Goal: Check status: Check status

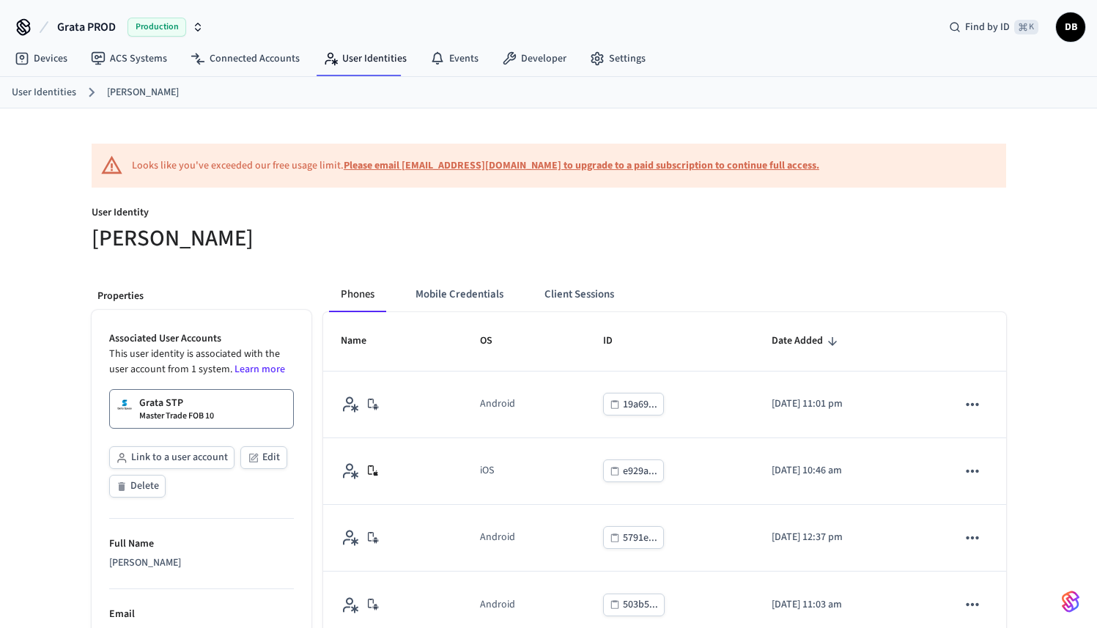
click at [167, 29] on span "Production" at bounding box center [157, 27] width 59 height 19
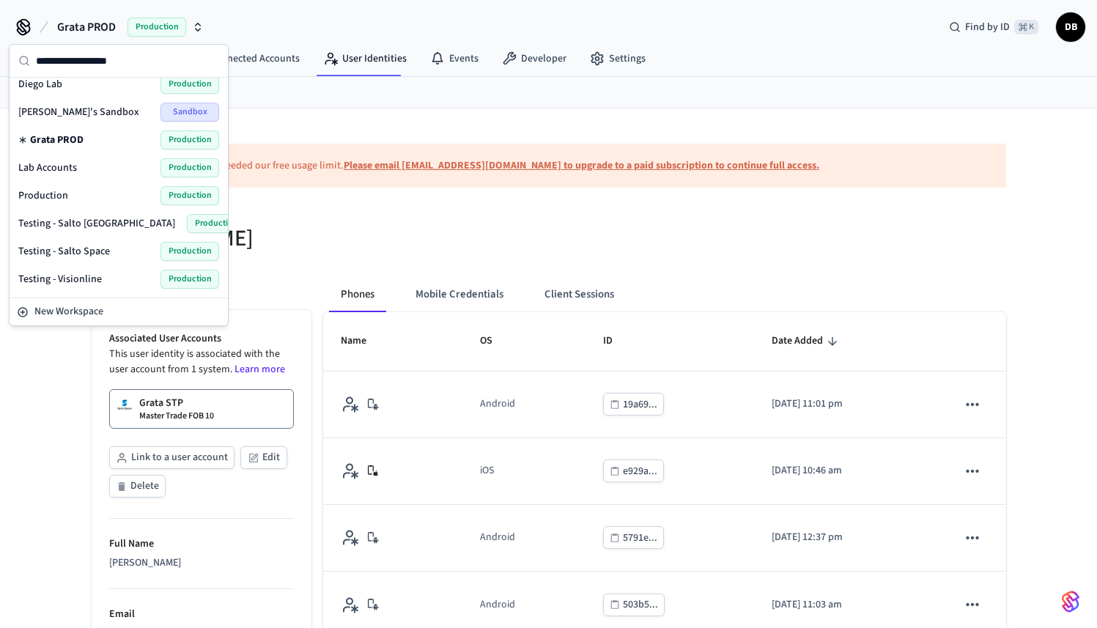
scroll to position [50, 0]
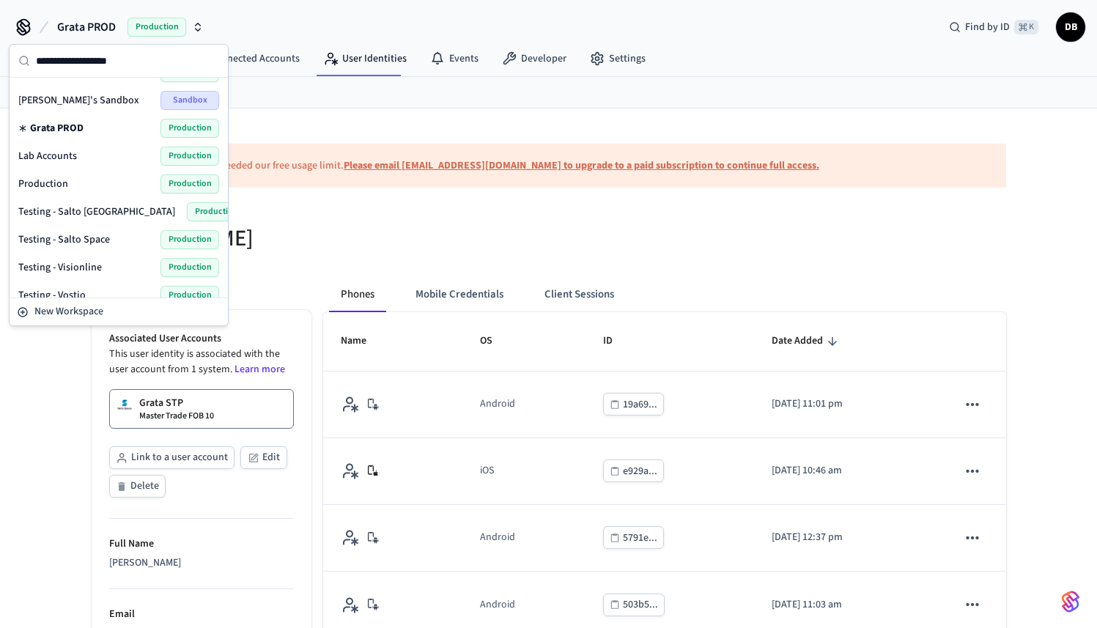
click at [65, 186] on span "Production" at bounding box center [43, 184] width 50 height 15
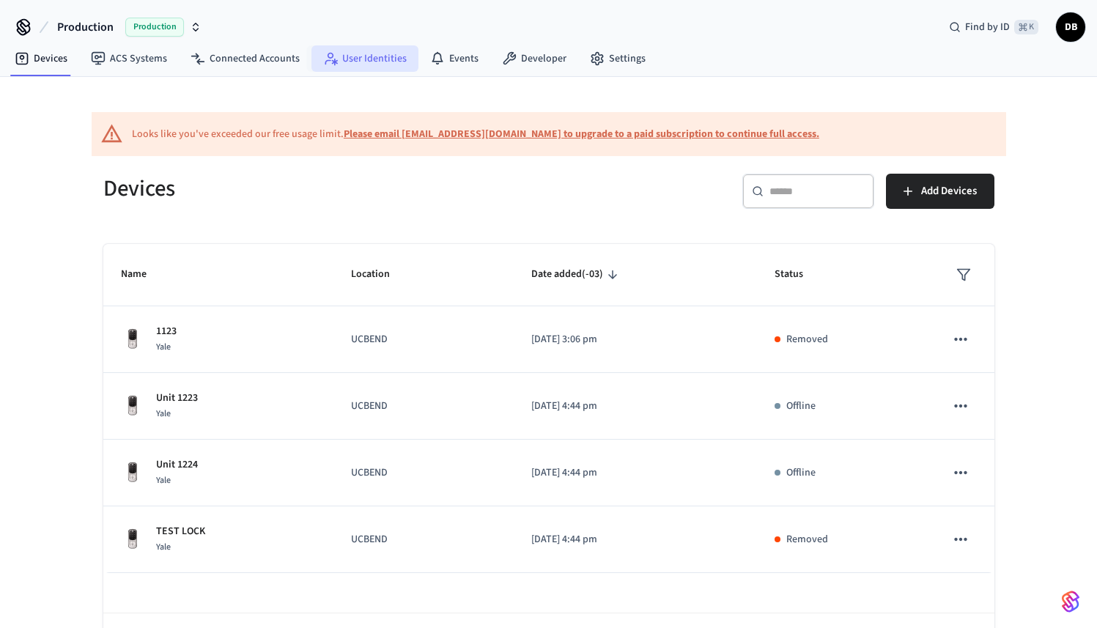
click at [346, 65] on link "User Identities" at bounding box center [365, 58] width 107 height 26
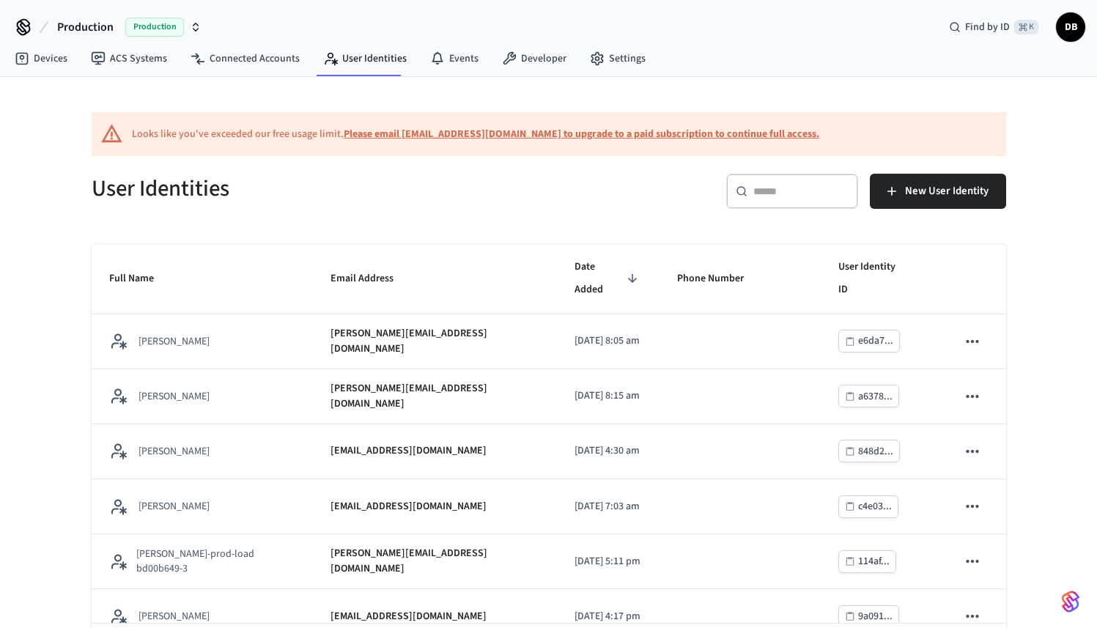
click at [760, 194] on input "text" at bounding box center [801, 191] width 95 height 15
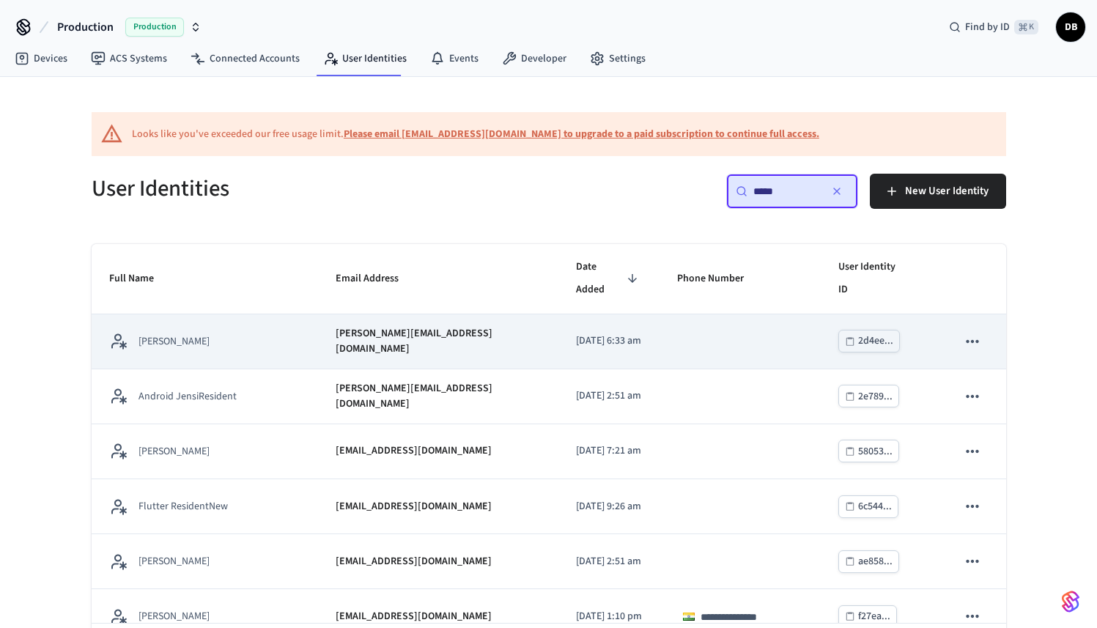
type input "*****"
click at [235, 350] on div "[PERSON_NAME]" at bounding box center [204, 341] width 191 height 18
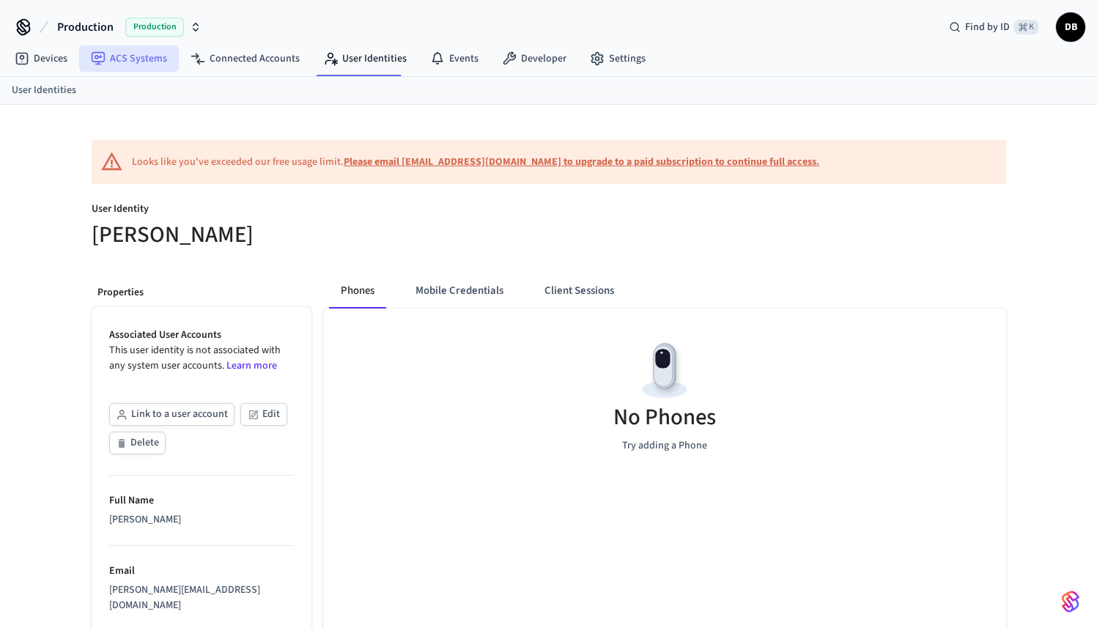
click at [145, 50] on link "ACS Systems" at bounding box center [129, 58] width 100 height 26
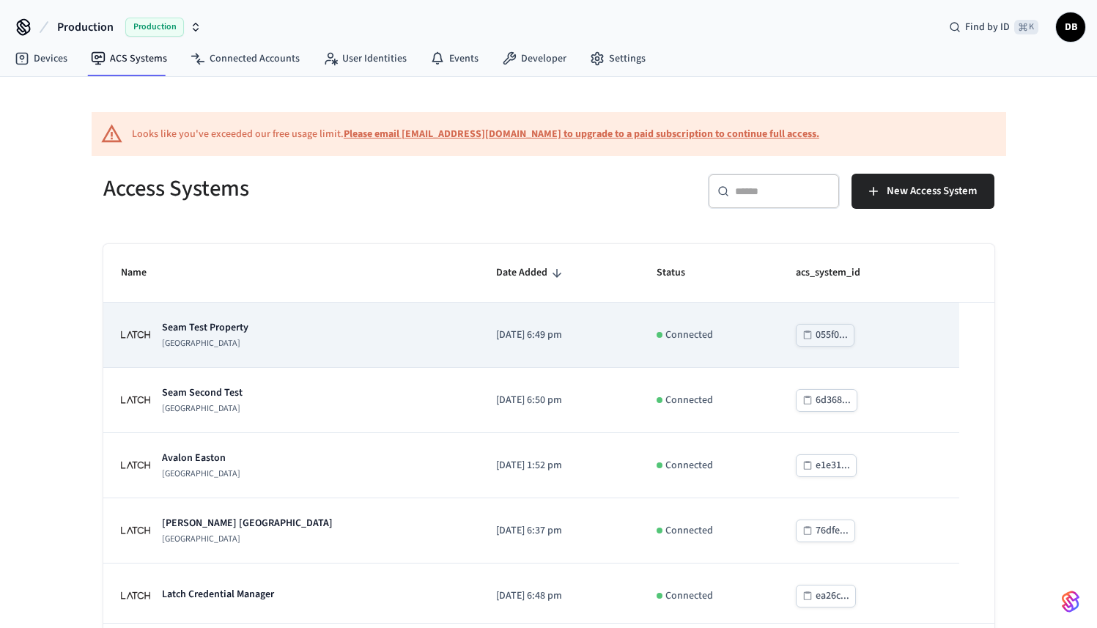
click at [228, 331] on p "Seam Test Property" at bounding box center [205, 327] width 87 height 15
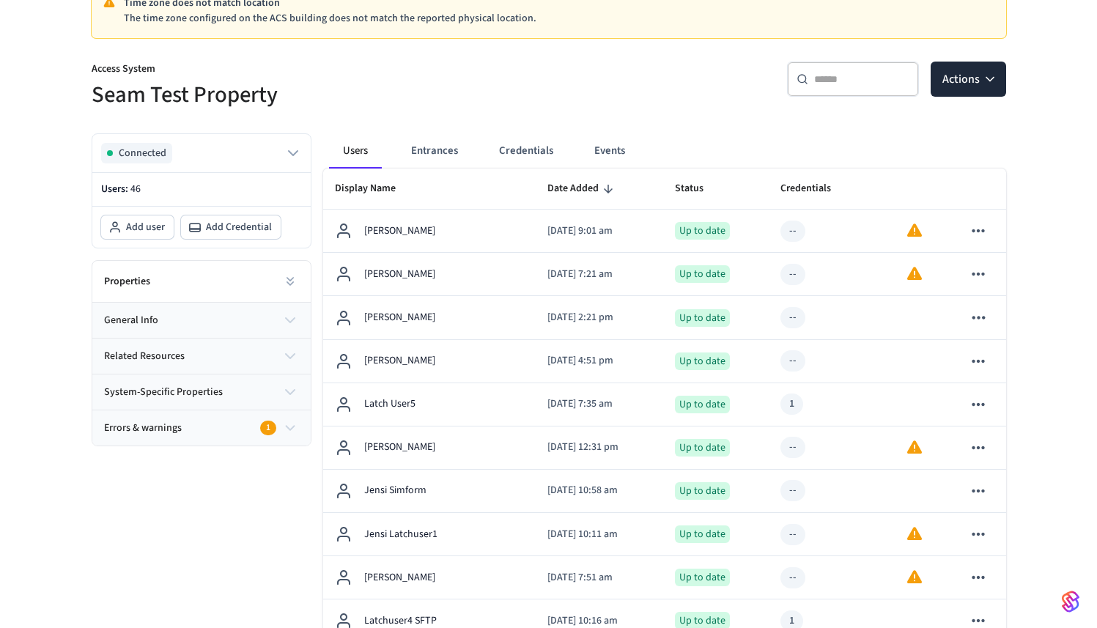
scroll to position [196, 0]
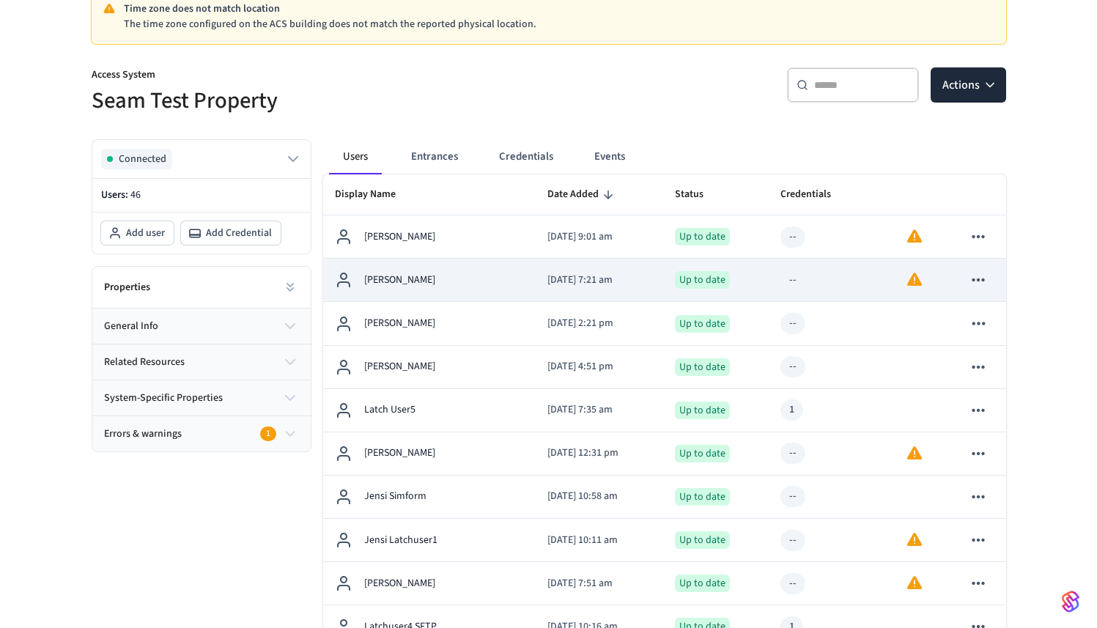
click at [430, 279] on p "[PERSON_NAME]" at bounding box center [399, 280] width 71 height 15
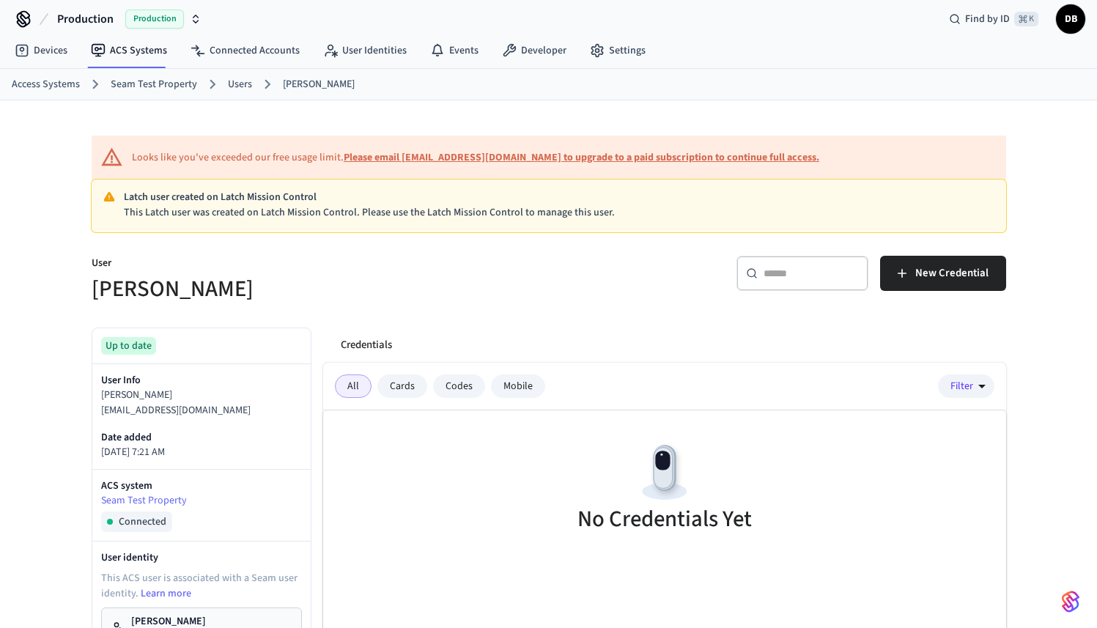
scroll to position [336, 0]
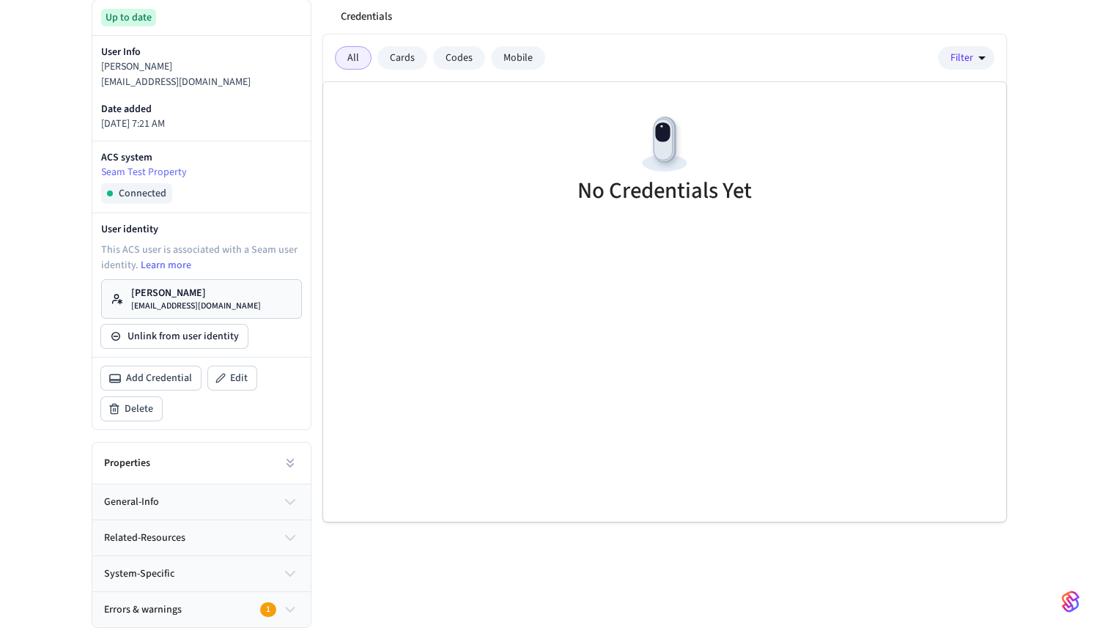
click at [229, 611] on div "Errors & warnings 1" at bounding box center [193, 610] width 179 height 15
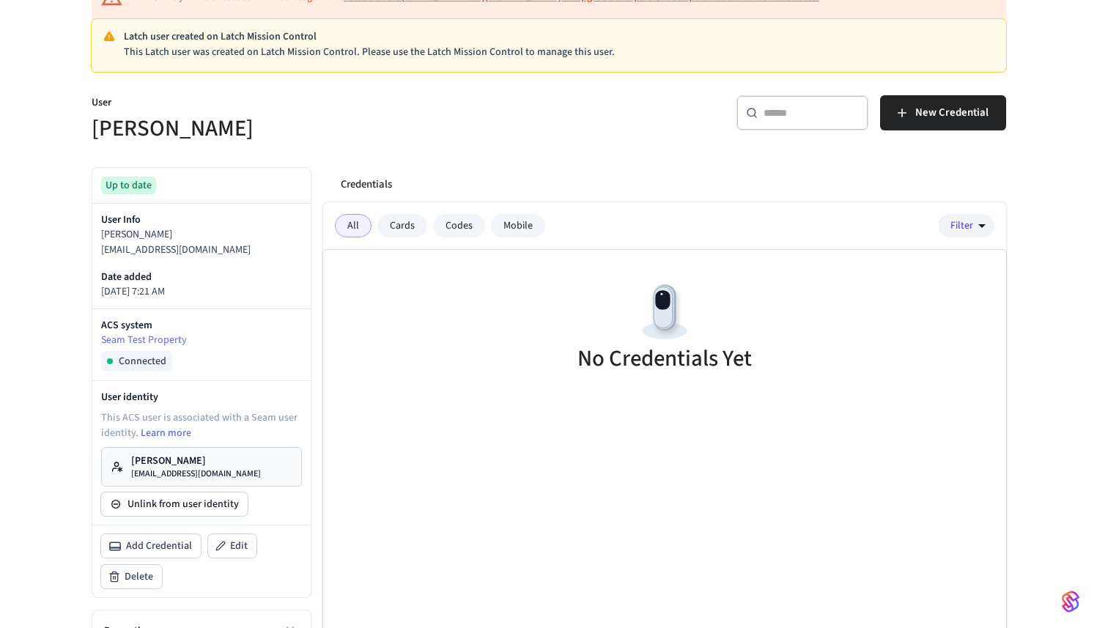
scroll to position [168, 0]
click at [418, 231] on div "Cards" at bounding box center [403, 226] width 50 height 23
click at [479, 224] on div "Codes" at bounding box center [459, 226] width 52 height 23
click at [500, 225] on div "Mobile" at bounding box center [518, 226] width 54 height 23
drag, startPoint x: 402, startPoint y: 231, endPoint x: 390, endPoint y: 232, distance: 11.8
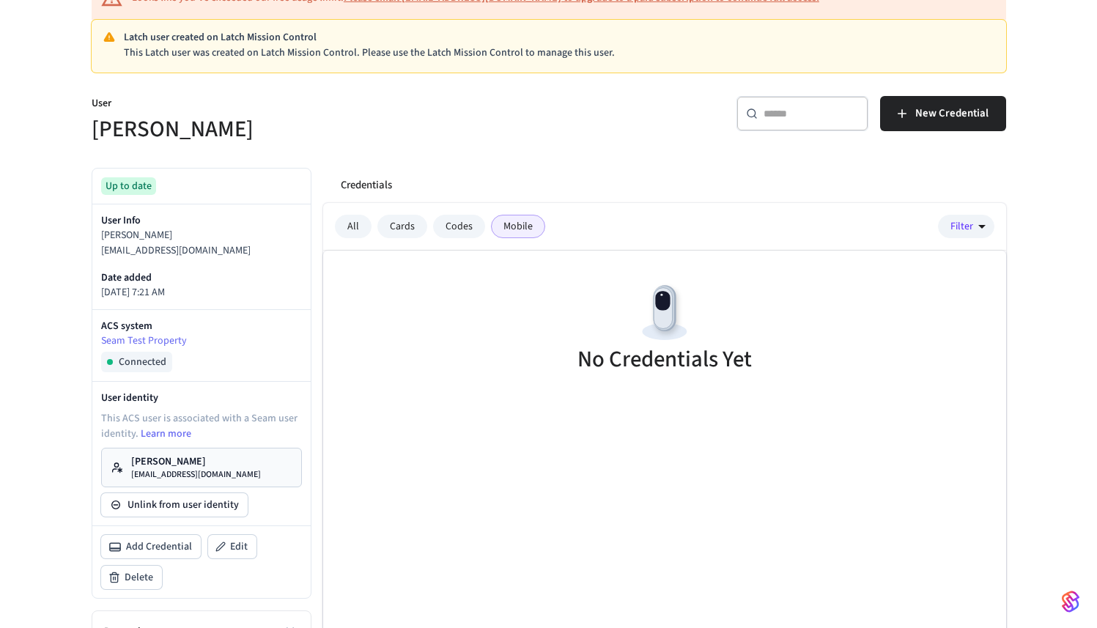
click at [402, 231] on div "Cards" at bounding box center [403, 226] width 50 height 23
click at [344, 232] on div "All" at bounding box center [353, 226] width 37 height 23
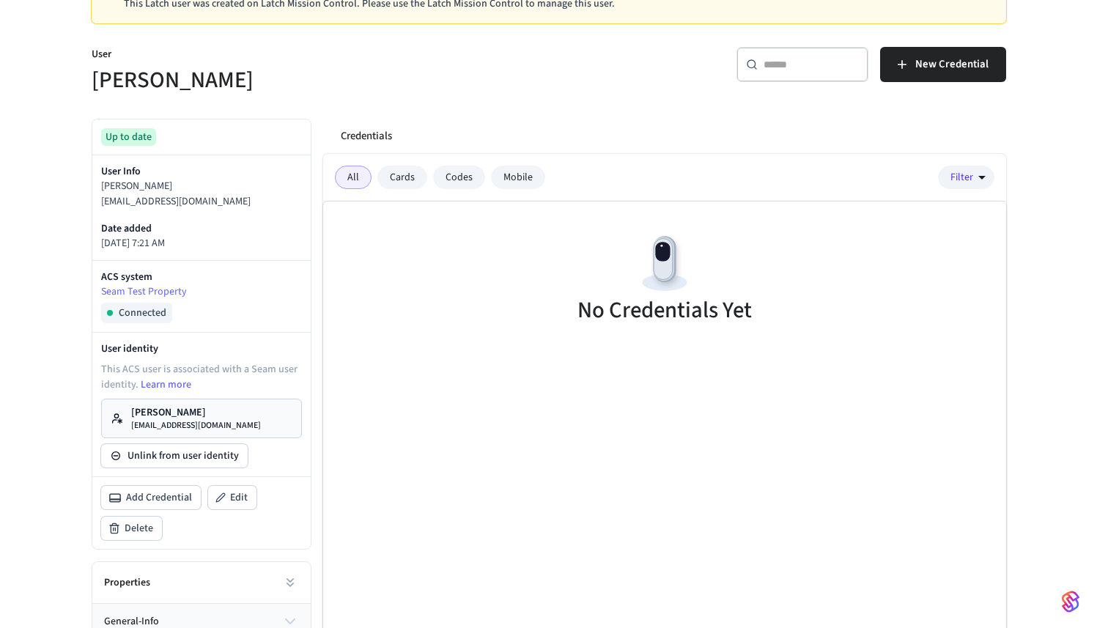
scroll to position [213, 0]
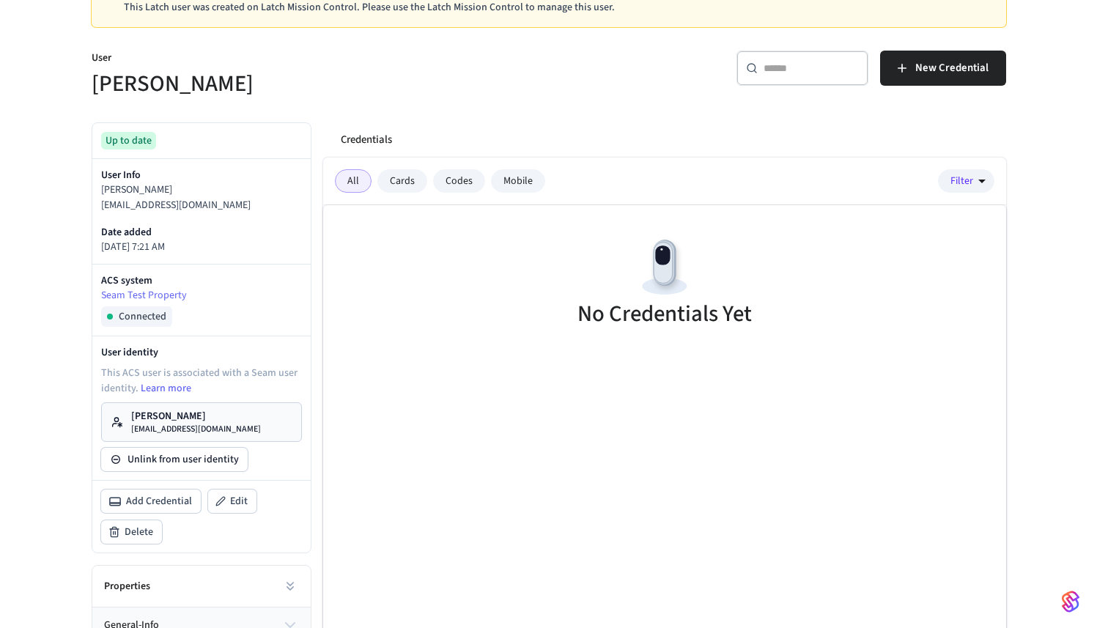
click at [226, 431] on p "[EMAIL_ADDRESS][DOMAIN_NAME]" at bounding box center [196, 430] width 130 height 12
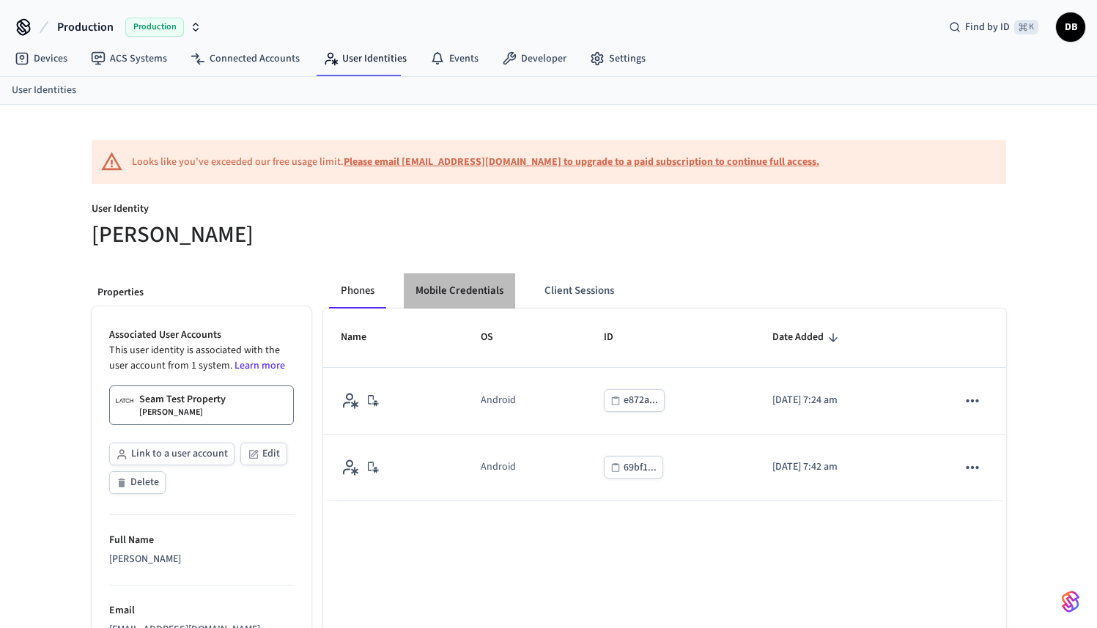
click at [498, 282] on button "Mobile Credentials" at bounding box center [459, 290] width 111 height 35
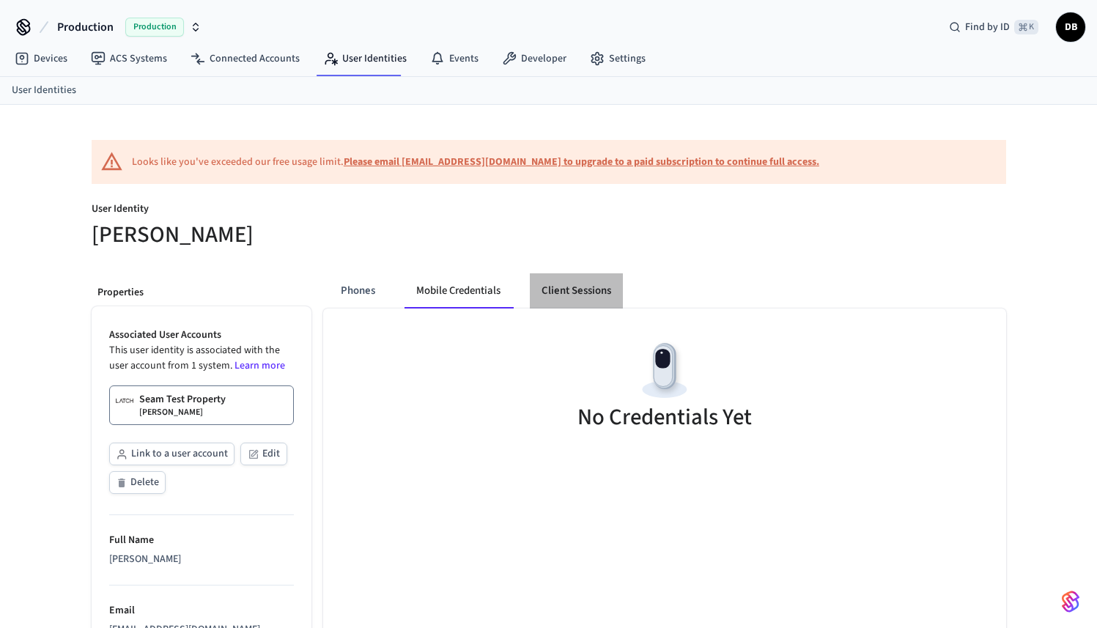
click at [577, 293] on button "Client Sessions" at bounding box center [576, 290] width 93 height 35
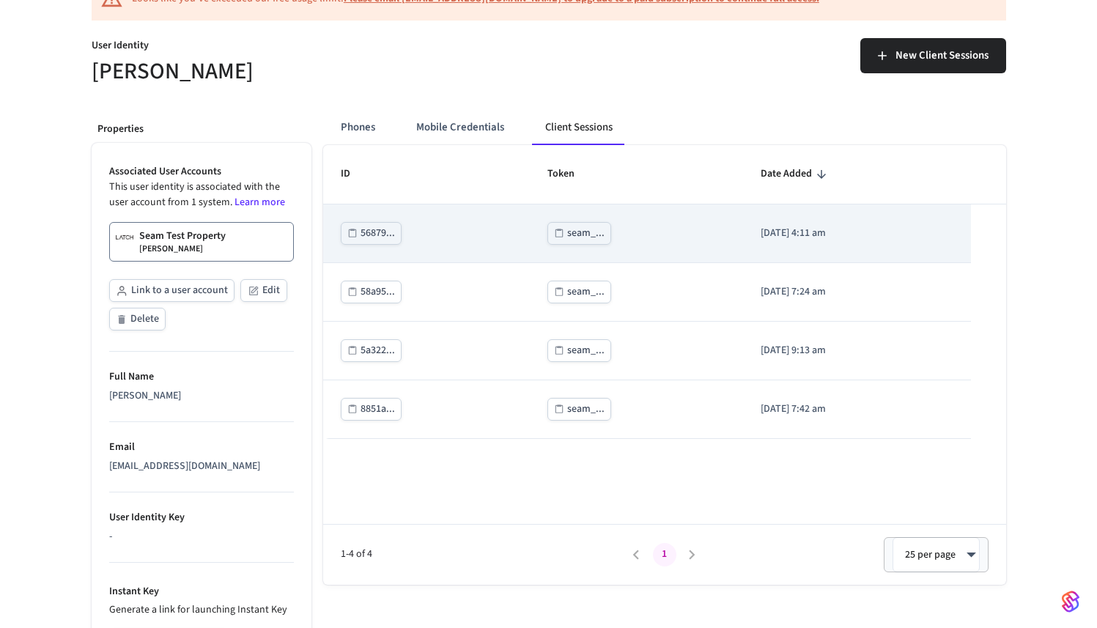
scroll to position [236, 0]
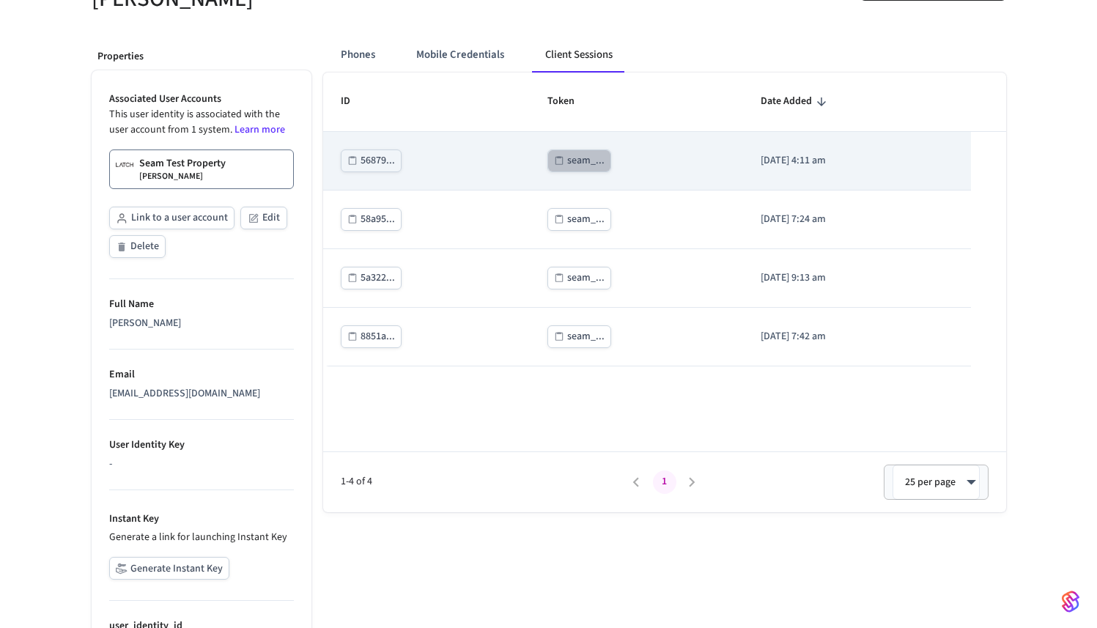
click at [570, 163] on div "seam_..." at bounding box center [585, 161] width 37 height 18
click at [567, 157] on div "seam_..." at bounding box center [585, 161] width 37 height 18
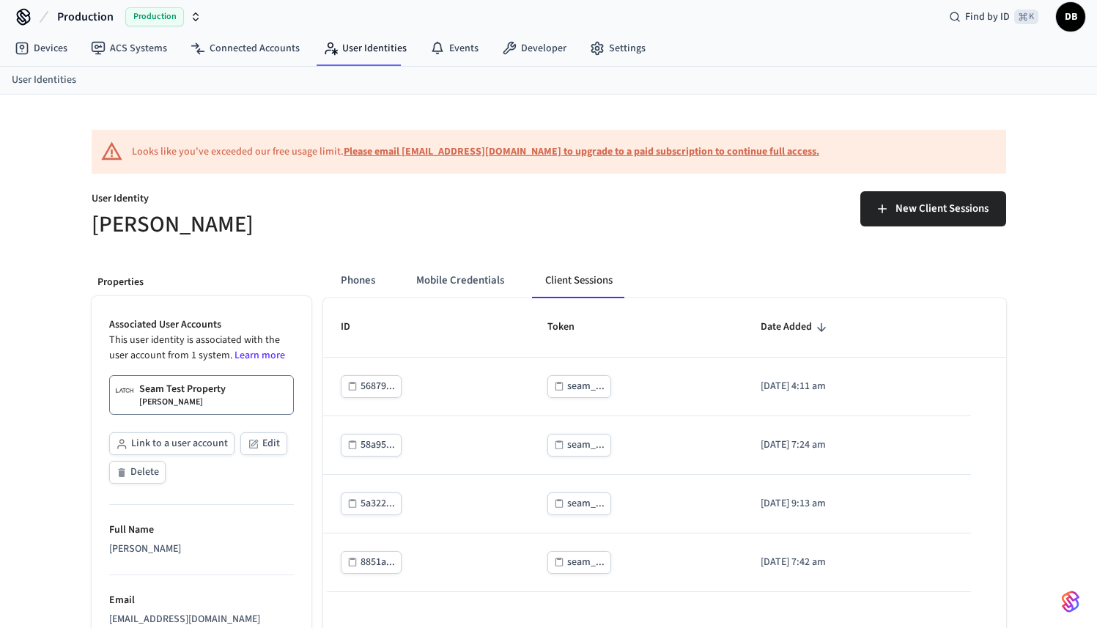
scroll to position [0, 0]
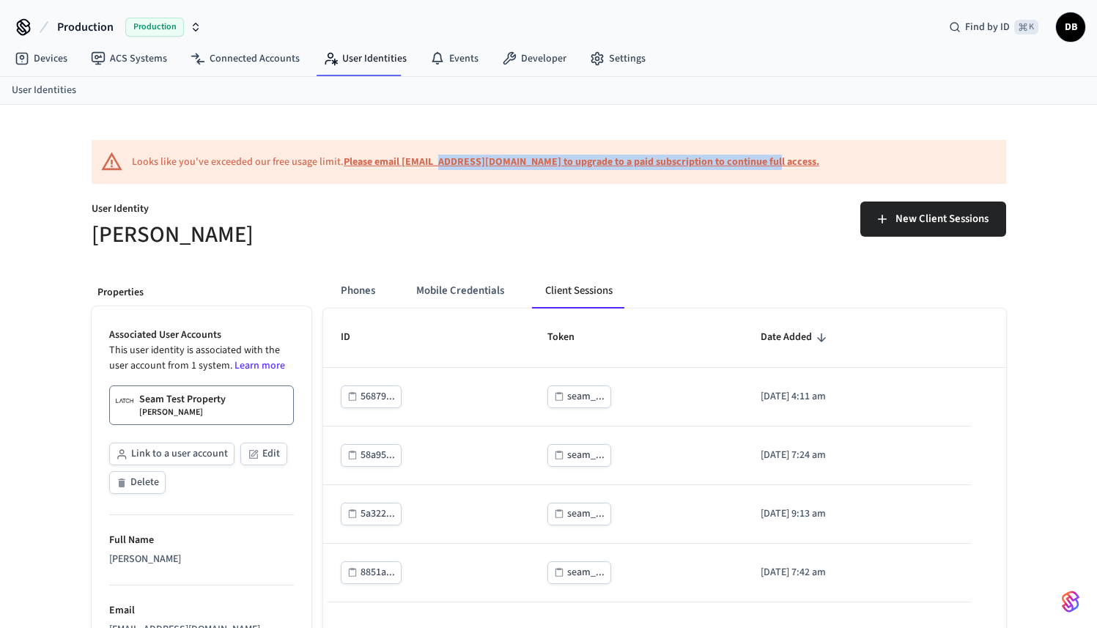
drag, startPoint x: 792, startPoint y: 162, endPoint x: 435, endPoint y: 163, distance: 356.3
click at [435, 163] on div "Looks like you've exceeded our free usage limit. Please email [EMAIL_ADDRESS][D…" at bounding box center [549, 162] width 915 height 44
drag, startPoint x: 266, startPoint y: 191, endPoint x: 205, endPoint y: 182, distance: 62.2
click at [266, 191] on div "User Identity [PERSON_NAME]" at bounding box center [307, 217] width 466 height 66
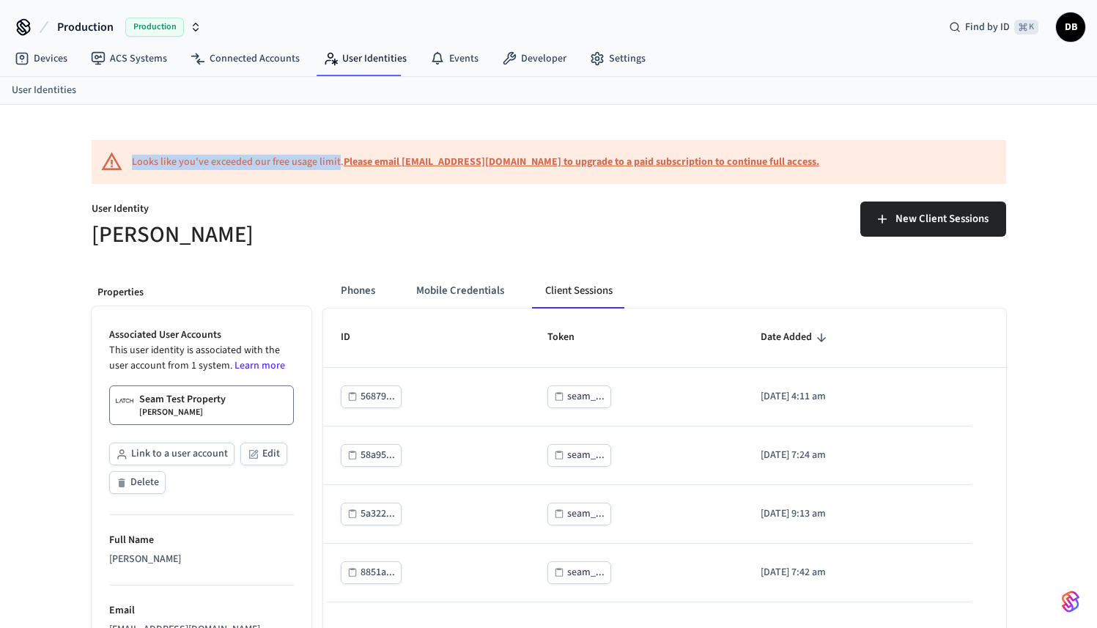
drag, startPoint x: 130, startPoint y: 158, endPoint x: 335, endPoint y: 160, distance: 205.3
click at [335, 160] on div "Looks like you've exceeded our free usage limit. Please email [EMAIL_ADDRESS][D…" at bounding box center [549, 162] width 915 height 44
copy div "Looks like you've exceeded our free usage limit"
